Goal: Transaction & Acquisition: Purchase product/service

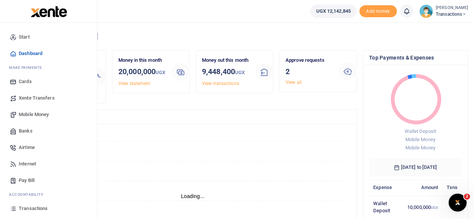
click at [36, 117] on span "Mobile Money" at bounding box center [34, 114] width 30 height 7
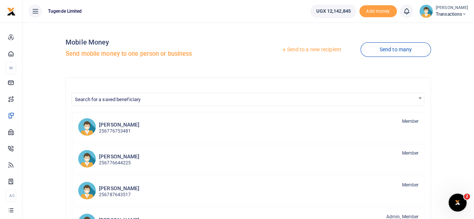
click at [306, 49] on link "Send to a new recipient" at bounding box center [311, 49] width 98 height 13
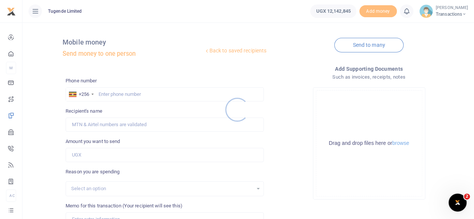
click at [156, 94] on div at bounding box center [237, 109] width 474 height 219
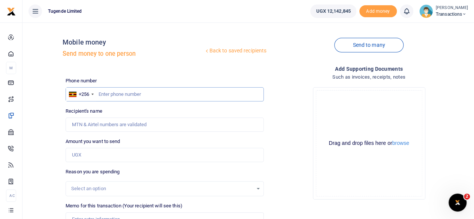
click at [156, 94] on input "text" at bounding box center [165, 94] width 198 height 14
paste input "256776989898"
type input "256776989898"
type input "Wilson Kamugisha"
click at [107, 96] on input "256776989898" at bounding box center [165, 94] width 198 height 14
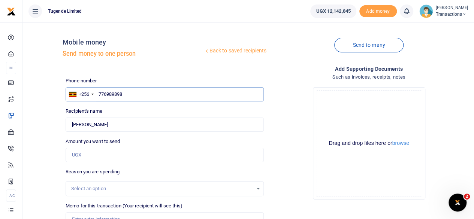
type input "776989898"
click at [133, 153] on input "Amount you want to send" at bounding box center [165, 155] width 198 height 14
paste input "270,000"
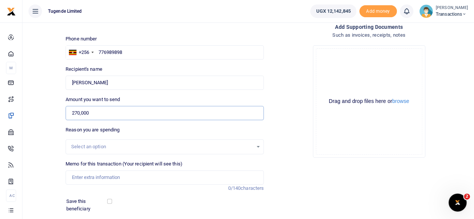
scroll to position [43, 0]
type input "270,000"
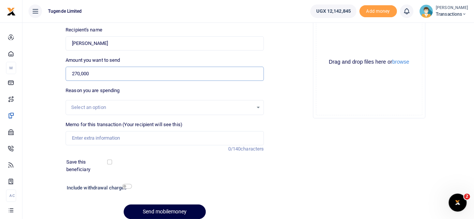
scroll to position [83, 0]
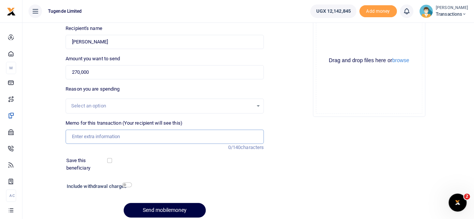
click at [159, 135] on input "Memo for this transaction (Your recipient will see this)" at bounding box center [165, 137] width 198 height 14
paste input "UGC313S"
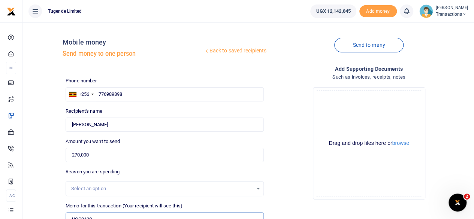
scroll to position [112, 0]
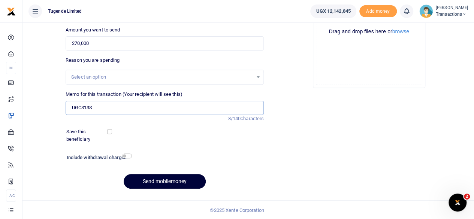
type input "UGC313S"
click at [175, 178] on button "Send mobilemoney" at bounding box center [165, 181] width 82 height 15
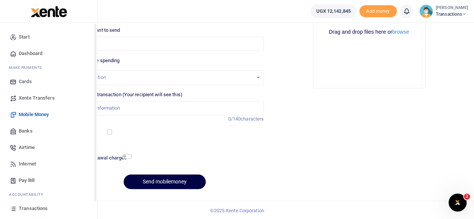
scroll to position [31, 0]
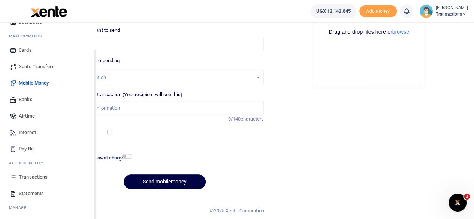
click at [34, 174] on span "Transactions" at bounding box center [33, 176] width 29 height 7
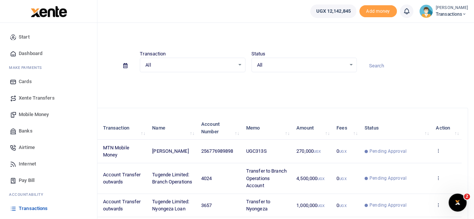
click at [30, 112] on span "Mobile Money" at bounding box center [34, 114] width 30 height 7
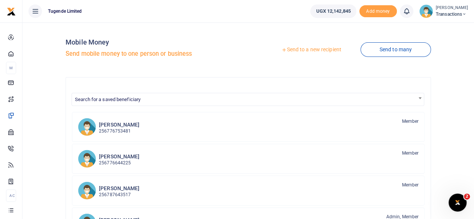
click at [301, 48] on link "Send to a new recipient" at bounding box center [311, 49] width 98 height 13
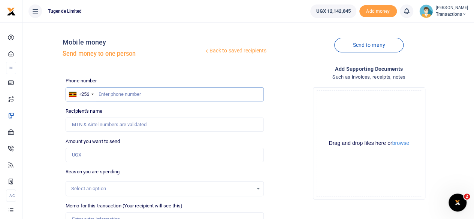
click at [157, 95] on input "text" at bounding box center [165, 94] width 198 height 14
paste input "785355393"
type input "785355393"
type input "Yofesi Walyuba"
type input "785355393"
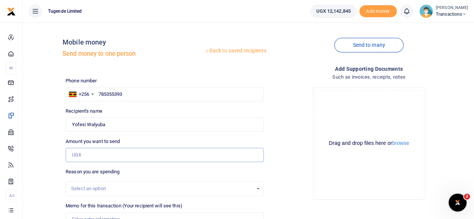
click at [92, 154] on input "Amount you want to send" at bounding box center [165, 155] width 198 height 14
paste input "52,000"
type input "52,000"
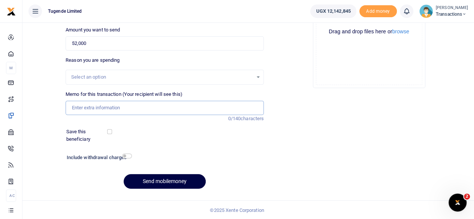
click at [142, 112] on input "Memo for this transaction (Your recipient will see this)" at bounding box center [165, 108] width 198 height 14
paste input "UMA908AU"
type input "UMA908AU"
click at [164, 175] on button "Send mobilemoney" at bounding box center [165, 181] width 82 height 15
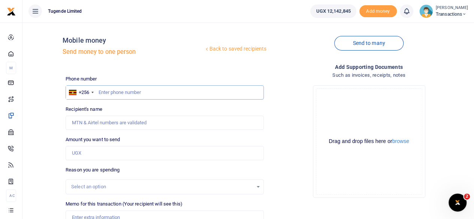
click at [126, 92] on input "text" at bounding box center [165, 92] width 198 height 14
paste input "787508089"
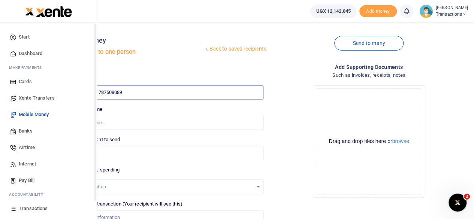
type input "787508089"
type input "James Tuusa Nabugere"
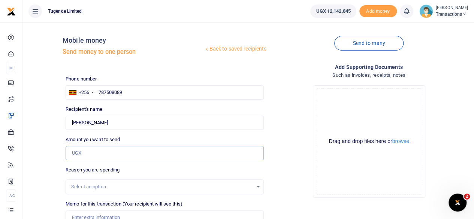
click at [85, 154] on input "Amount you want to send" at bounding box center [165, 153] width 198 height 14
paste input "20000"
type input "20,000"
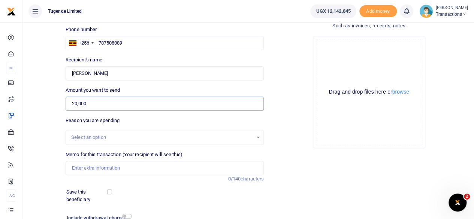
scroll to position [52, 0]
click at [123, 165] on input "Memo for this transaction (Your recipient will see this)" at bounding box center [165, 168] width 198 height 14
paste input "UGE371K"
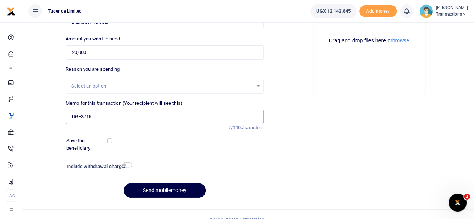
scroll to position [112, 0]
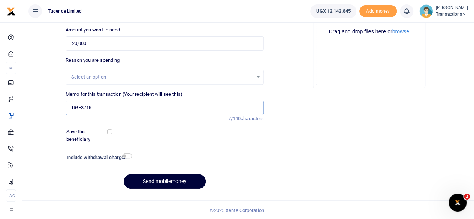
type input "UGE371K"
click at [178, 176] on button "Send mobilemoney" at bounding box center [165, 181] width 82 height 15
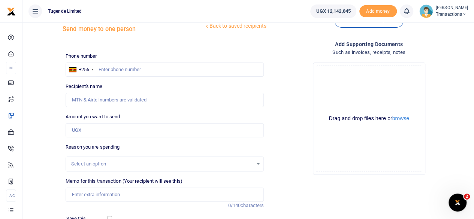
scroll to position [24, 0]
click at [159, 69] on input "text" at bounding box center [165, 70] width 198 height 14
paste input "752920899"
type input "752920899"
type input "Hope Tumusherure"
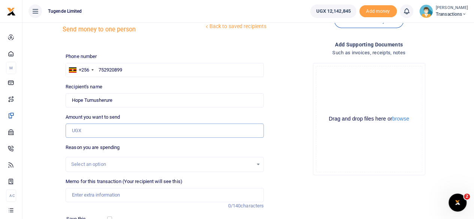
click at [143, 131] on input "Amount you want to send" at bounding box center [165, 131] width 198 height 14
paste input "120,000"
type input "120,000"
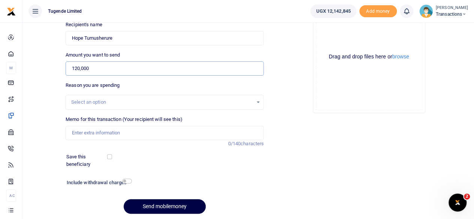
scroll to position [92, 0]
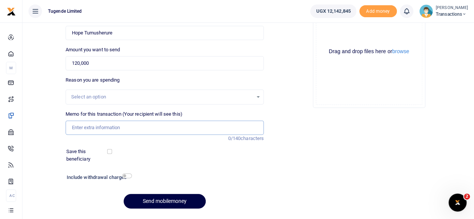
click at [140, 129] on input "Memo for this transaction (Your recipient will see this)" at bounding box center [165, 128] width 198 height 14
paste input "UGA333Y"
type input "UGA333Y"
click at [159, 198] on button "Send mobilemoney" at bounding box center [165, 201] width 82 height 15
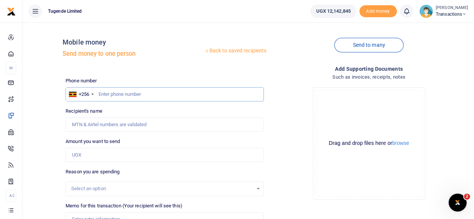
click at [126, 94] on input "text" at bounding box center [165, 94] width 198 height 14
paste input "790418335"
type input "790418335"
type input "Fred Mutyaba"
type input "790418335"
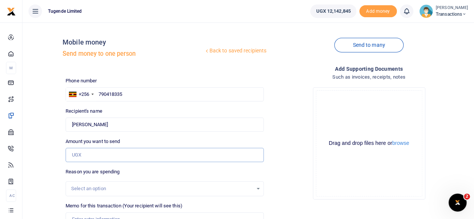
click at [145, 158] on input "Amount you want to send" at bounding box center [165, 155] width 198 height 14
paste input "32,000"
type input "32,000"
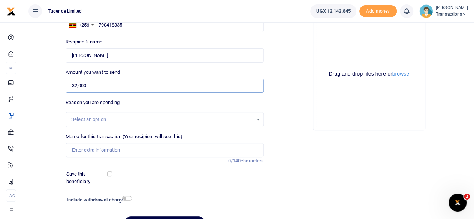
scroll to position [71, 0]
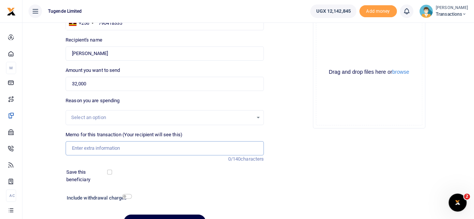
click at [140, 146] on input "Memo for this transaction (Your recipient will see this)" at bounding box center [165, 148] width 198 height 14
paste input "UGC296M"
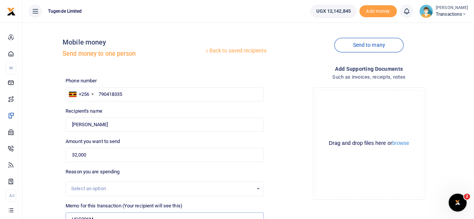
scroll to position [112, 0]
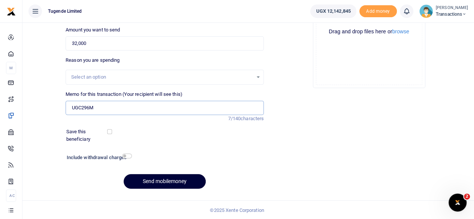
type input "UGC296M"
click at [176, 182] on button "Send mobilemoney" at bounding box center [165, 181] width 82 height 15
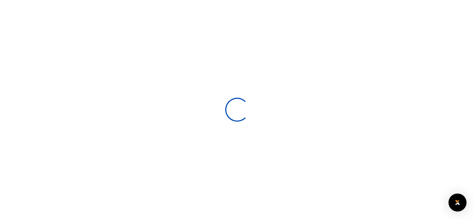
select select
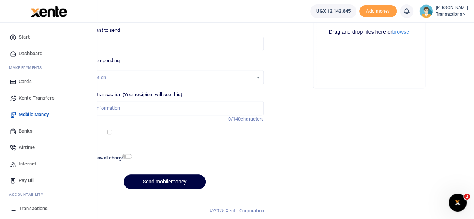
click at [28, 208] on span "Transactions" at bounding box center [33, 208] width 29 height 7
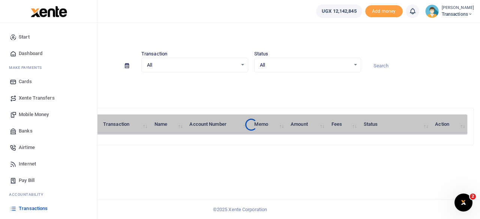
click at [30, 204] on link "Transactions" at bounding box center [48, 208] width 85 height 16
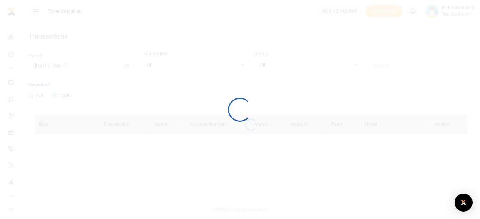
click at [30, 204] on div at bounding box center [240, 109] width 480 height 219
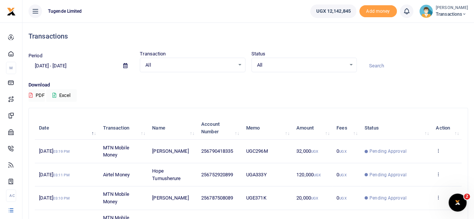
click at [375, 64] on input at bounding box center [415, 66] width 105 height 13
paste input "UFY281H"
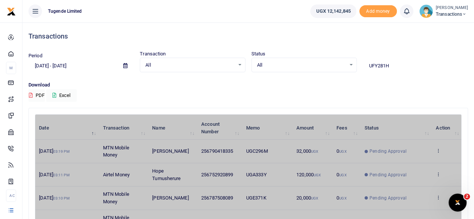
type input "UFY281H"
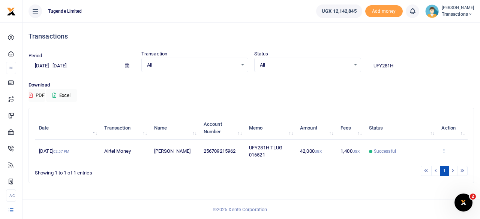
click at [443, 149] on icon at bounding box center [443, 150] width 5 height 5
click at [437, 160] on link "View details" at bounding box center [437, 163] width 59 height 10
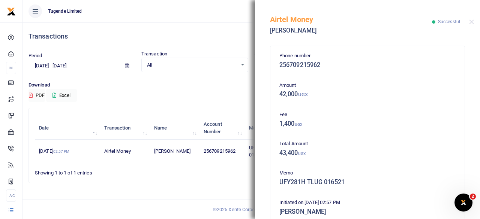
scroll to position [179, 0]
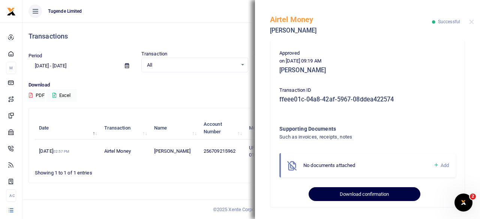
click at [357, 189] on button "Download confirmation" at bounding box center [363, 194] width 111 height 14
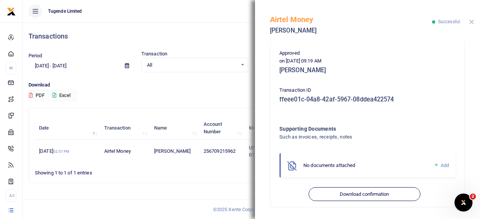
click at [471, 24] on button "Close" at bounding box center [471, 21] width 5 height 5
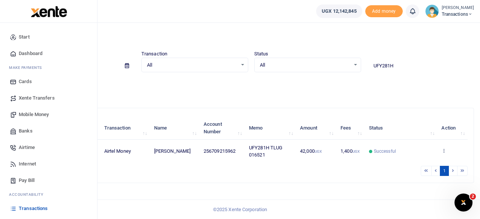
click at [40, 112] on span "Mobile Money" at bounding box center [34, 114] width 30 height 7
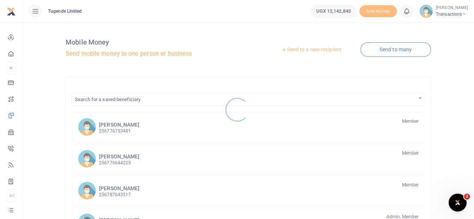
click at [310, 51] on div at bounding box center [237, 109] width 474 height 219
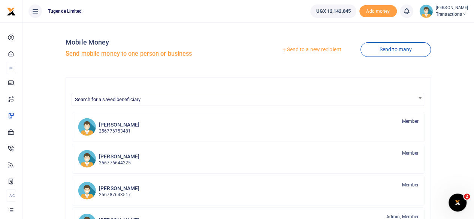
click at [310, 51] on link "Send to a new recipient" at bounding box center [311, 49] width 98 height 13
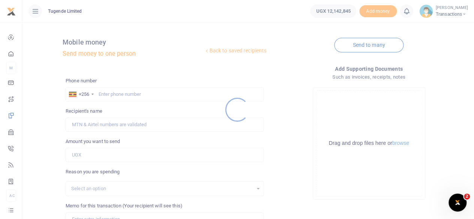
click at [163, 96] on div at bounding box center [237, 109] width 474 height 219
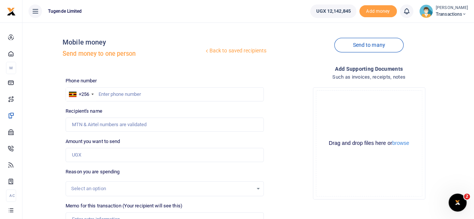
click at [149, 95] on div at bounding box center [237, 109] width 474 height 219
click at [149, 95] on input "text" at bounding box center [165, 94] width 198 height 14
paste input "780931675"
type input "780931675"
type input "Peterson Kilenzi"
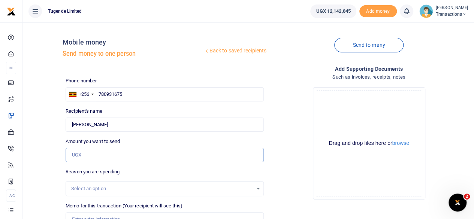
click at [132, 154] on input "Amount you want to send" at bounding box center [165, 155] width 198 height 14
paste input "52,000"
type input "52,000"
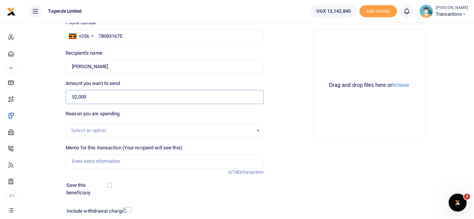
scroll to position [60, 0]
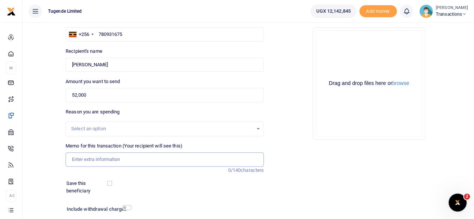
click at [144, 159] on input "Memo for this transaction (Your recipient will see this)" at bounding box center [165, 159] width 198 height 14
paste input "UGD530P"
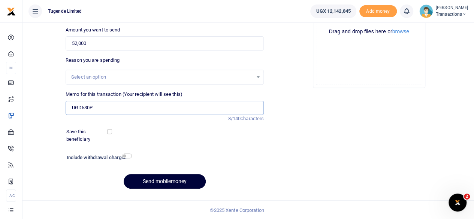
type input "UGD530P"
click at [161, 178] on button "Send mobilemoney" at bounding box center [165, 181] width 82 height 15
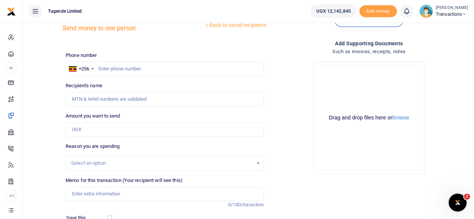
scroll to position [25, 0]
click at [170, 73] on input "text" at bounding box center [165, 69] width 198 height 14
paste input "784227780"
type input "784227780"
type input "David Mutyaba"
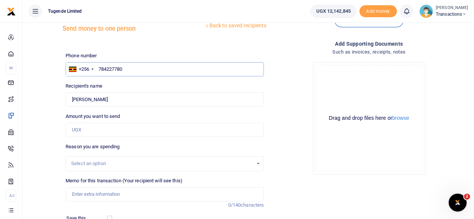
type input "784227780"
click at [141, 128] on input "Amount you want to send" at bounding box center [165, 130] width 198 height 14
paste input "195,000"
type input "195,000"
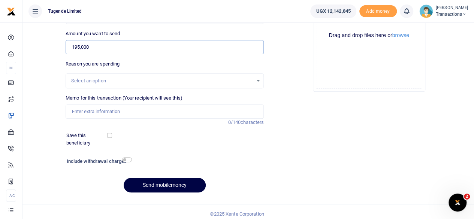
scroll to position [109, 0]
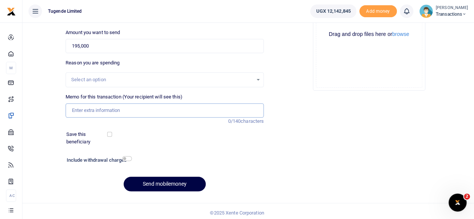
click at [152, 111] on input "Memo for this transaction (Your recipient will see this)" at bounding box center [165, 110] width 198 height 14
paste input "UGC827C"
type input "UGC827C"
click at [174, 181] on button "Send mobilemoney" at bounding box center [165, 184] width 82 height 15
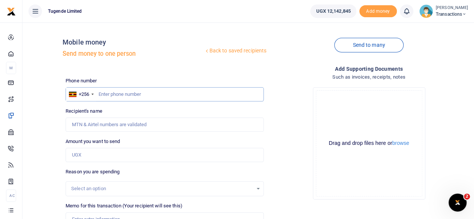
click at [175, 99] on input "text" at bounding box center [165, 94] width 198 height 14
paste input "753023543"
type input "753023543"
type input "Grace Mukabutera"
click at [117, 155] on input "Amount you want to send" at bounding box center [165, 155] width 198 height 14
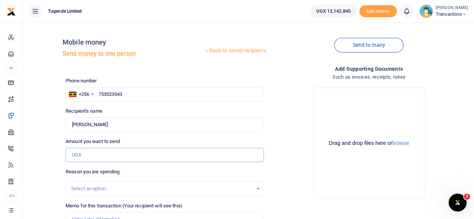
paste input "83,000"
type input "83,000"
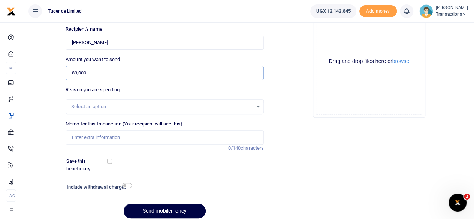
scroll to position [82, 0]
click at [130, 134] on input "Memo for this transaction (Your recipient will see this)" at bounding box center [165, 137] width 198 height 14
paste input "UGB411R"
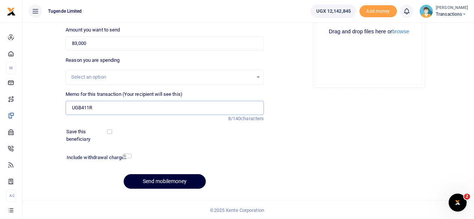
type input "UGB411R"
click at [174, 177] on button "Send mobilemoney" at bounding box center [165, 181] width 82 height 15
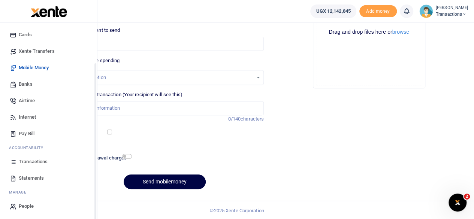
scroll to position [48, 0]
click at [31, 160] on span "Transactions" at bounding box center [33, 160] width 29 height 7
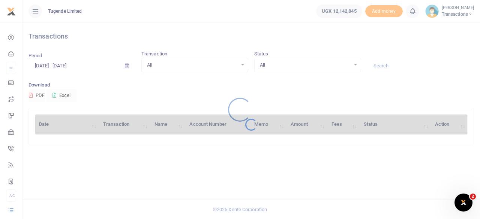
click at [389, 66] on div at bounding box center [240, 109] width 480 height 219
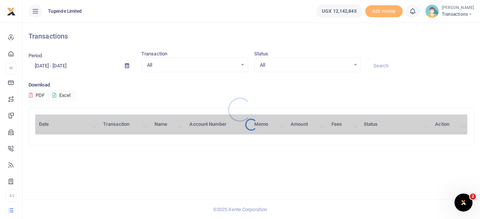
click at [389, 66] on div at bounding box center [240, 109] width 480 height 219
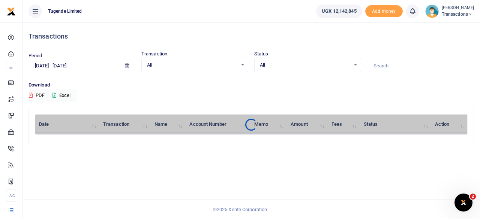
click at [389, 66] on input at bounding box center [420, 66] width 107 height 13
paste input "UGA908C"
type input "UGA908C"
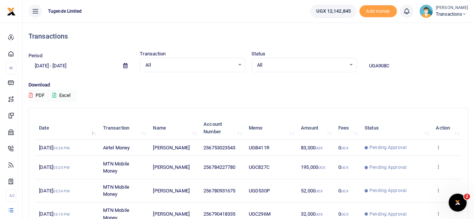
click at [399, 64] on input "UGA908C" at bounding box center [415, 66] width 105 height 13
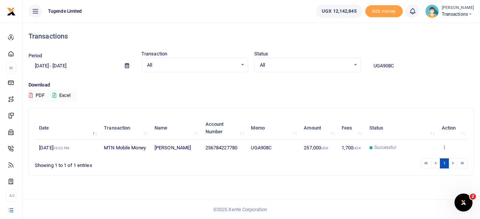
click at [401, 61] on input "UGA908C" at bounding box center [420, 66] width 107 height 13
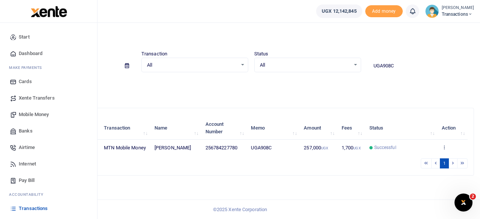
click at [27, 114] on span "Mobile Money" at bounding box center [34, 114] width 30 height 7
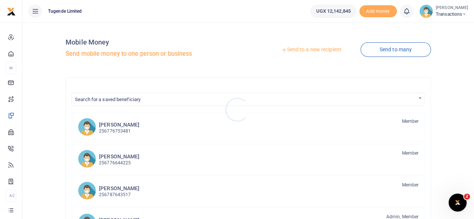
click at [312, 50] on div at bounding box center [237, 109] width 474 height 219
click at [312, 50] on link "Send to a new recipient" at bounding box center [311, 49] width 98 height 13
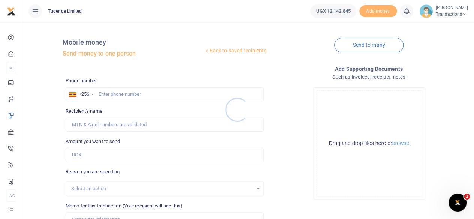
click at [115, 94] on div at bounding box center [237, 109] width 474 height 219
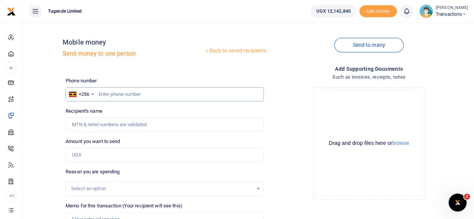
click at [115, 94] on input "text" at bounding box center [165, 94] width 198 height 14
paste input "791512652"
type input "791512652"
type input "[PERSON_NAME]"
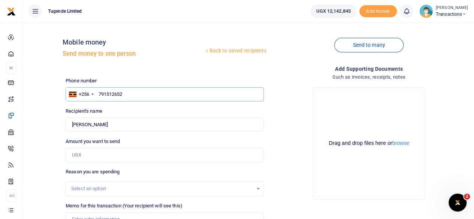
type input "791512652"
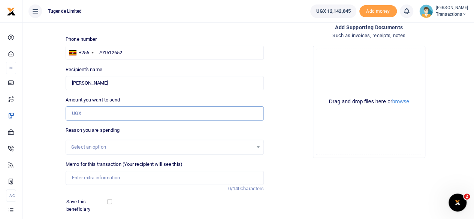
click at [130, 114] on input "Amount you want to send" at bounding box center [165, 113] width 198 height 14
paste input "208,000"
type input "208,000"
click at [114, 177] on input "Memo for this transaction (Your recipient will see this)" at bounding box center [165, 178] width 198 height 14
paste input "UGC518R, UGD815U, UGD815U and UGD111T"
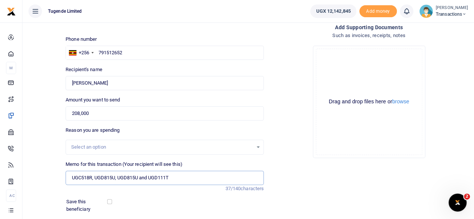
click at [94, 178] on input "UGC518R, UGD815U, UGD815U and UGD111T" at bounding box center [165, 178] width 198 height 14
click at [115, 178] on input "UGC518R UGD815U, UGD815U and UGD111T" at bounding box center [165, 178] width 198 height 14
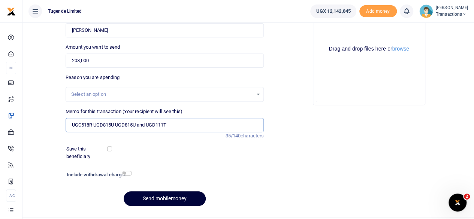
scroll to position [95, 0]
type input "UGC518R UGD815U UGD815U and UGD111T"
click at [152, 196] on button "Send mobilemoney" at bounding box center [165, 198] width 82 height 15
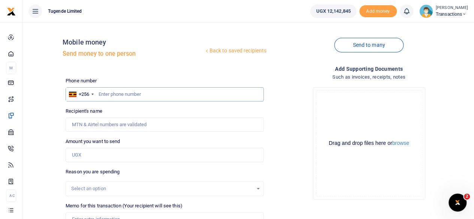
click at [171, 93] on input "text" at bounding box center [165, 94] width 198 height 14
paste input "787145861"
type input "787145861"
type input "[PERSON_NAME]"
click at [149, 155] on input "Amount you want to send" at bounding box center [165, 155] width 198 height 14
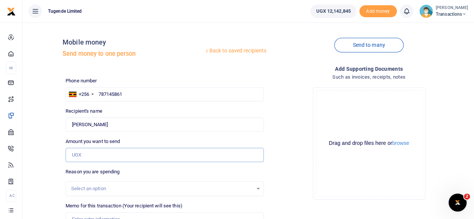
paste input "52,000"
type input "52,000"
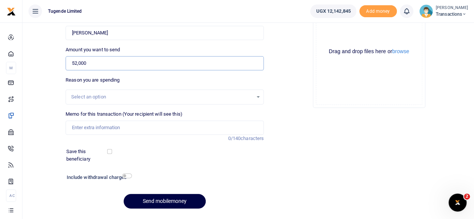
scroll to position [103, 0]
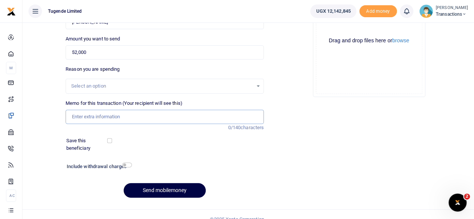
click at [118, 115] on input "Memo for this transaction (Your recipient will see this)" at bounding box center [165, 117] width 198 height 14
paste input "UGH043Q"
type input "UGH043Q"
click at [161, 187] on button "Send mobilemoney" at bounding box center [165, 190] width 82 height 15
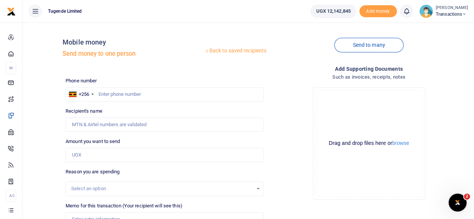
scroll to position [2, 0]
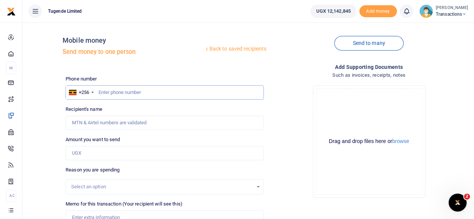
click at [141, 94] on input "text" at bounding box center [165, 92] width 198 height 14
paste input "755043770"
type input "755043770"
type input "[PERSON_NAME]"
click at [112, 155] on input "Amount you want to send" at bounding box center [165, 153] width 198 height 14
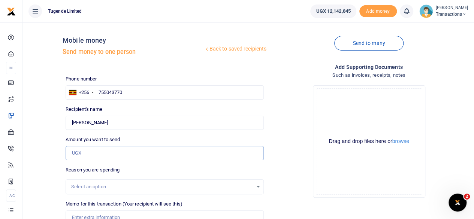
paste input "15000"
type input "15,000"
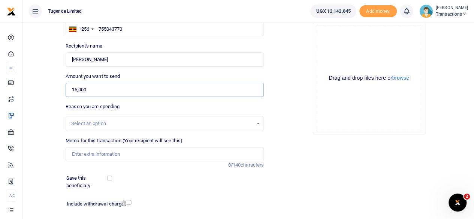
scroll to position [67, 0]
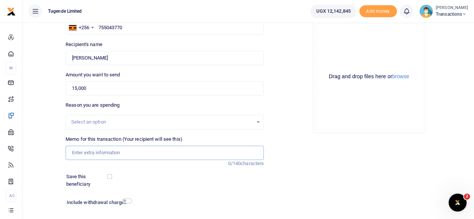
click at [137, 155] on input "Memo for this transaction (Your recipient will see this)" at bounding box center [165, 153] width 198 height 14
paste input "UA722D"
type input "UA722D"
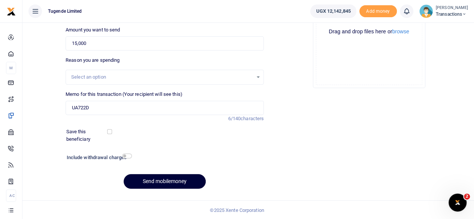
click at [169, 179] on button "Send mobilemoney" at bounding box center [165, 181] width 82 height 15
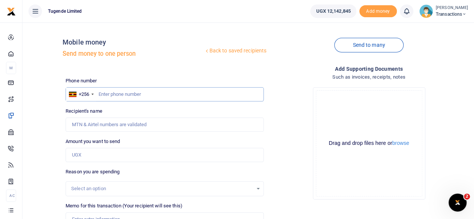
click at [166, 94] on input "text" at bounding box center [165, 94] width 198 height 14
paste input "0771424131"
type input "0771424131"
type input "Zuwena Migamba"
click at [102, 95] on input "0771424131" at bounding box center [165, 94] width 198 height 14
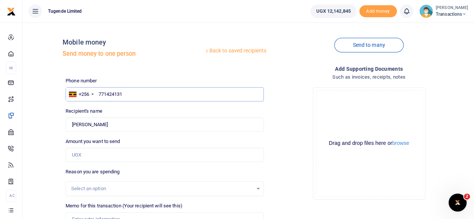
type input "771424131"
click at [126, 153] on input "Amount you want to send" at bounding box center [165, 155] width 198 height 14
paste input "20,000"
type input "20,000"
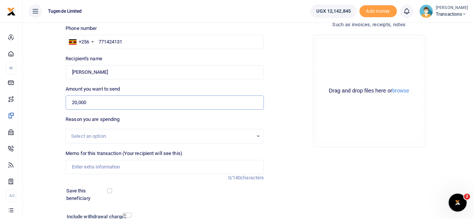
scroll to position [57, 0]
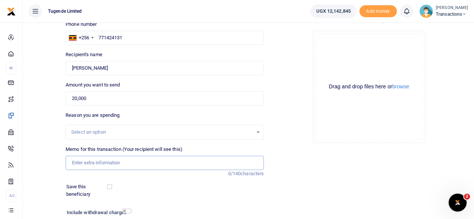
click at [143, 162] on input "Memo for this transaction (Your recipient will see this)" at bounding box center [165, 163] width 198 height 14
paste input "UMA299DW"
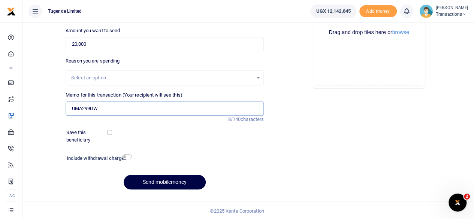
scroll to position [112, 0]
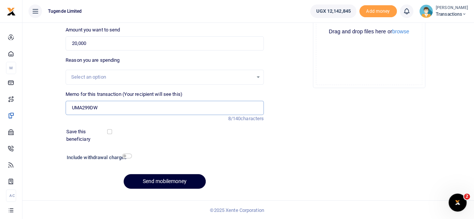
type input "UMA299DW"
click at [173, 179] on button "Send mobilemoney" at bounding box center [165, 181] width 82 height 15
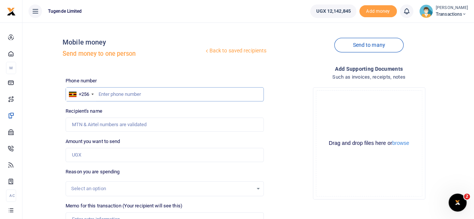
click at [186, 88] on input "text" at bounding box center [165, 94] width 198 height 14
paste input "757984920"
type input "757984920"
type input "Samson Mwanje"
click at [138, 155] on input "Amount you want to send" at bounding box center [165, 155] width 198 height 14
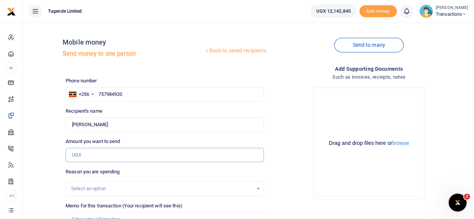
paste input "50,000"
type input "50,000"
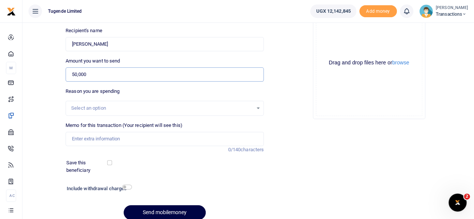
scroll to position [84, 0]
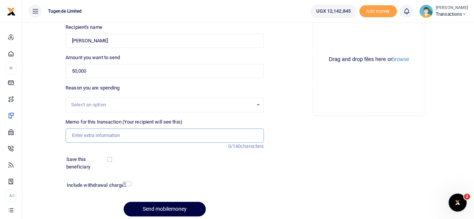
click at [153, 139] on input "Memo for this transaction (Your recipient will see this)" at bounding box center [165, 136] width 198 height 14
paste input "UGC983J"
type input "UGC983J"
click at [163, 206] on button "Send mobilemoney" at bounding box center [165, 209] width 82 height 15
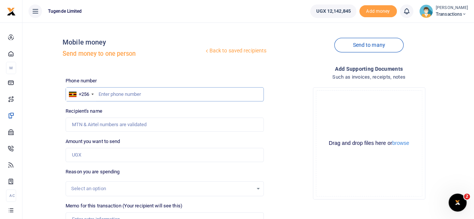
paste input "782794175"
click at [147, 95] on input "text" at bounding box center [165, 94] width 198 height 14
type input "782794175"
type input "[PERSON_NAME]"
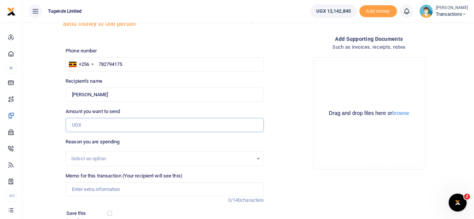
paste input "50,000"
click at [129, 128] on input "Amount you want to send" at bounding box center [165, 125] width 198 height 14
type input "50,000"
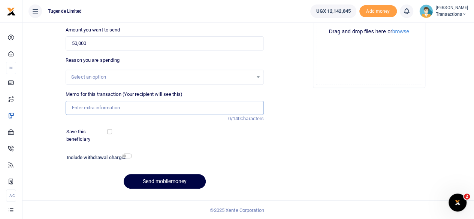
paste input "UMA455CS"
click at [133, 111] on input "UMA455CS" at bounding box center [165, 108] width 198 height 14
type input "UMA455CS"
click at [165, 177] on button "Send mobilemoney" at bounding box center [165, 181] width 82 height 15
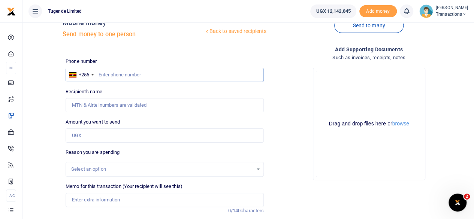
click at [139, 75] on input "text" at bounding box center [165, 75] width 198 height 14
paste input "786965962"
type input "786965962"
type input "[PERSON_NAME]"
type input "786965962"
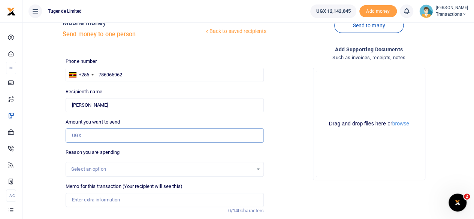
click at [110, 138] on input "Amount you want to send" at bounding box center [165, 136] width 198 height 14
paste input "100,000"
type input "100,000"
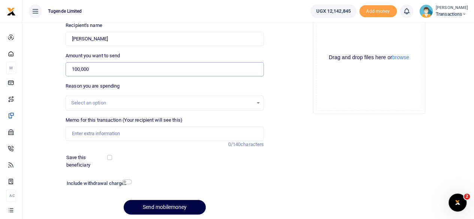
scroll to position [88, 0]
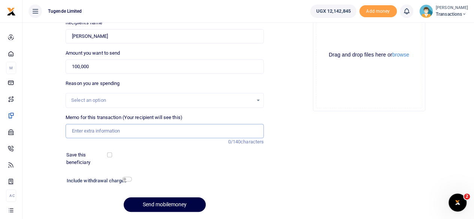
click at [162, 131] on input "Memo for this transaction (Your recipient will see this)" at bounding box center [165, 131] width 198 height 14
paste input "UFZ930F"
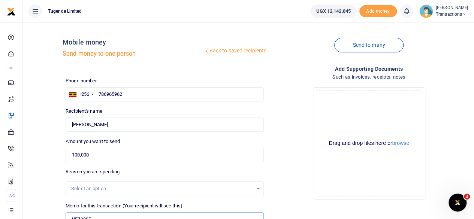
scroll to position [112, 0]
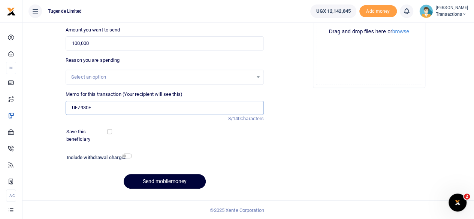
type input "UFZ930F"
click at [170, 181] on button "Send mobilemoney" at bounding box center [165, 181] width 82 height 15
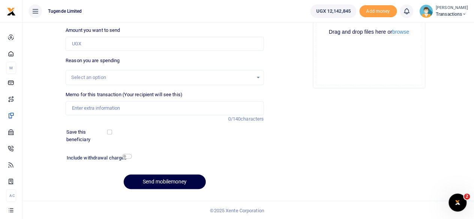
scroll to position [9, 0]
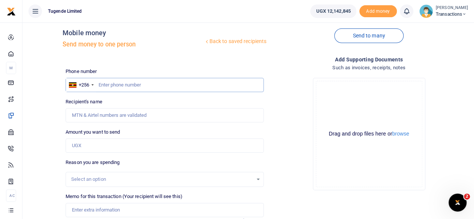
click at [179, 86] on input "text" at bounding box center [165, 85] width 198 height 14
paste input "785897402"
type input "785897402"
type input "Magret Nabbuto"
click at [120, 146] on input "Amount you want to send" at bounding box center [165, 146] width 198 height 14
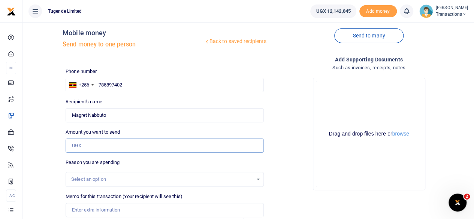
paste input "45,000"
type input "45,000"
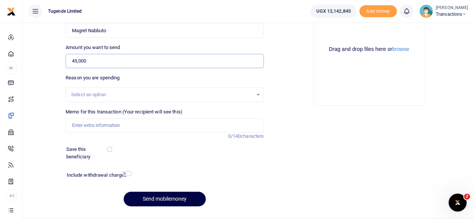
scroll to position [112, 0]
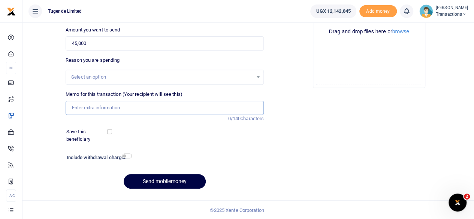
click at [152, 110] on input "Memo for this transaction (Your recipient will see this)" at bounding box center [165, 108] width 198 height 14
paste input "UFZ930F"
type input "UFZ930F"
click at [169, 180] on button "Send mobilemoney" at bounding box center [165, 181] width 82 height 15
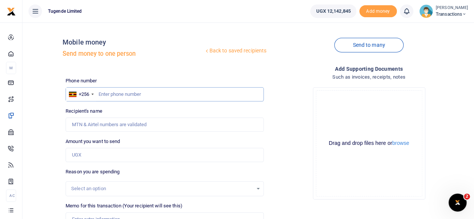
click at [149, 98] on input "text" at bounding box center [165, 94] width 198 height 14
paste input "776076250"
type input "776076250"
type input "[PERSON_NAME]"
type input "776076250"
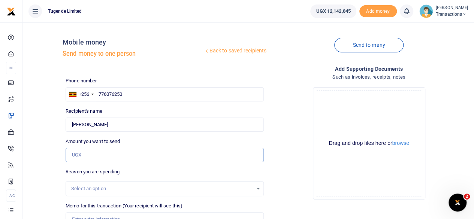
click at [126, 153] on input "Amount you want to send" at bounding box center [165, 155] width 198 height 14
paste input "15,000"
type input "15,000"
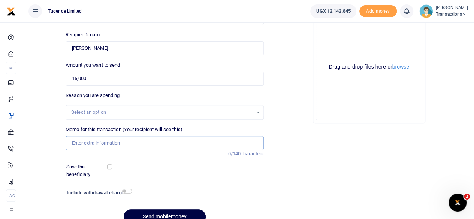
click at [124, 146] on input "Memo for this transaction (Your recipient will see this)" at bounding box center [165, 143] width 198 height 14
paste input "UGD068H"
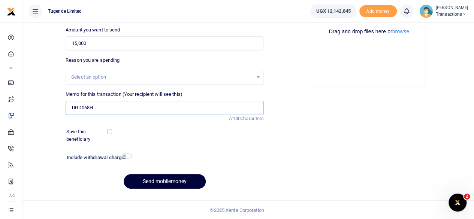
type input "UGD068H"
click at [165, 179] on button "Send mobilemoney" at bounding box center [165, 181] width 82 height 15
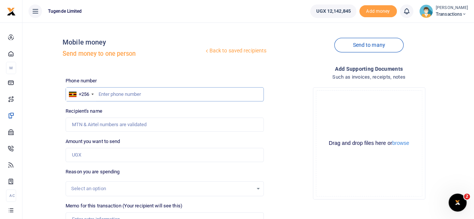
click at [147, 93] on input "text" at bounding box center [165, 94] width 198 height 14
paste input "779048732"
type input "779048732"
type input "Kenneth Kamutungire"
type input "779048732"
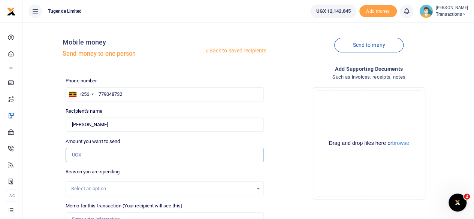
click at [154, 152] on input "Amount you want to send" at bounding box center [165, 155] width 198 height 14
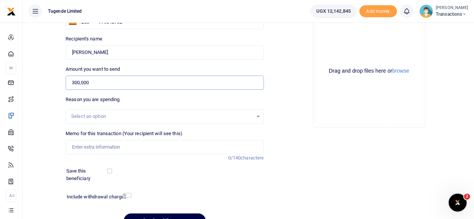
scroll to position [73, 0]
type input "300,000"
click at [149, 143] on input "Memo for this transaction (Your recipient will see this)" at bounding box center [165, 147] width 198 height 14
paste input "week's court case invoices"
click at [85, 146] on input "week's court case invoices" at bounding box center [165, 147] width 198 height 14
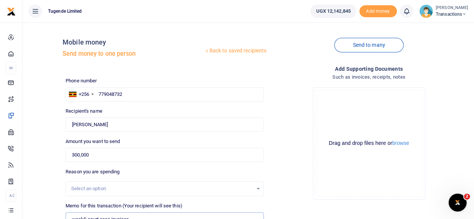
scroll to position [112, 0]
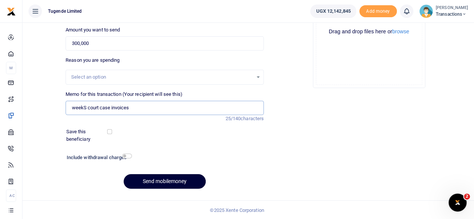
type input "weekS court case invoices"
click at [178, 184] on button "Send mobilemoney" at bounding box center [165, 181] width 82 height 15
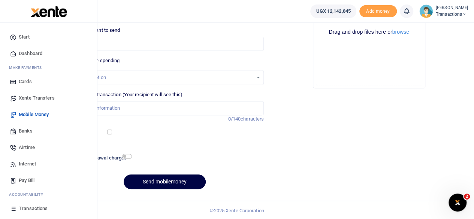
click at [33, 205] on span "Transactions" at bounding box center [33, 208] width 29 height 7
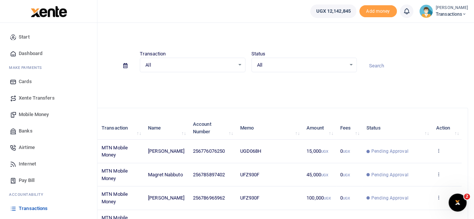
click at [33, 205] on span "Transactions" at bounding box center [33, 208] width 29 height 7
click at [31, 206] on span "Transactions" at bounding box center [33, 208] width 29 height 7
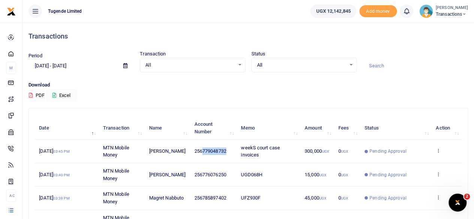
drag, startPoint x: 231, startPoint y: 149, endPoint x: 202, endPoint y: 149, distance: 29.2
click at [202, 149] on td "256779048732" at bounding box center [213, 151] width 47 height 23
copy span "779048732"
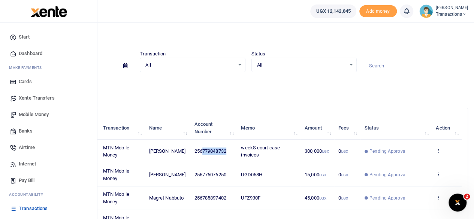
click at [34, 111] on span "Mobile Money" at bounding box center [34, 114] width 30 height 7
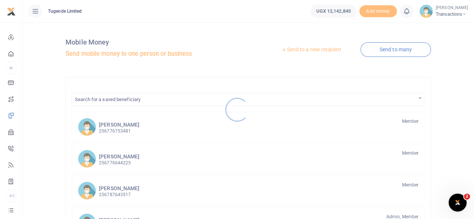
click at [312, 50] on div at bounding box center [237, 109] width 474 height 219
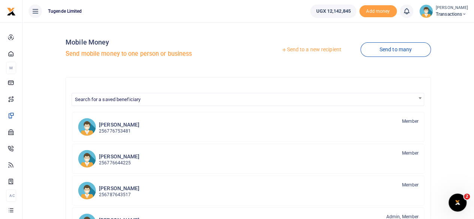
click at [312, 50] on link "Send to a new recipient" at bounding box center [311, 49] width 98 height 13
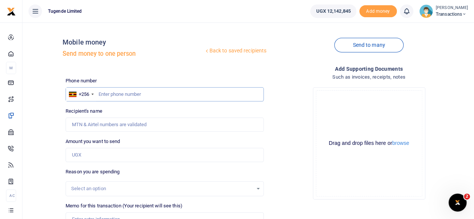
click at [150, 93] on input "text" at bounding box center [165, 94] width 198 height 14
paste input "779048732"
type input "779048732"
type input "[PERSON_NAME]"
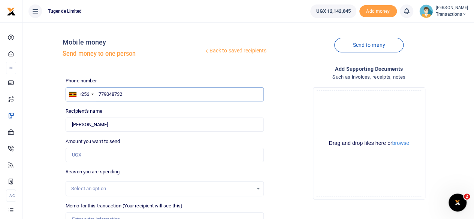
type input "779048732"
click at [158, 153] on input "Amount you want to send" at bounding box center [165, 155] width 198 height 14
type input "300,000"
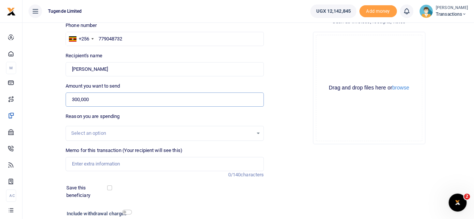
scroll to position [61, 0]
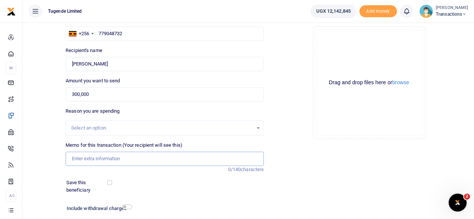
click at [129, 160] on input "Memo for this transaction (Your recipient will see this)" at bounding box center [165, 159] width 198 height 14
paste input "week's court case invoices"
click at [85, 160] on input "week's court case invoices" at bounding box center [165, 159] width 198 height 14
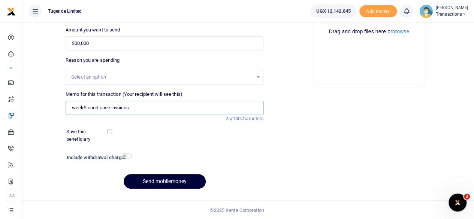
type input "weekS court case invoices"
click at [156, 181] on button "Send mobilemoney" at bounding box center [165, 181] width 82 height 15
